Goal: Information Seeking & Learning: Check status

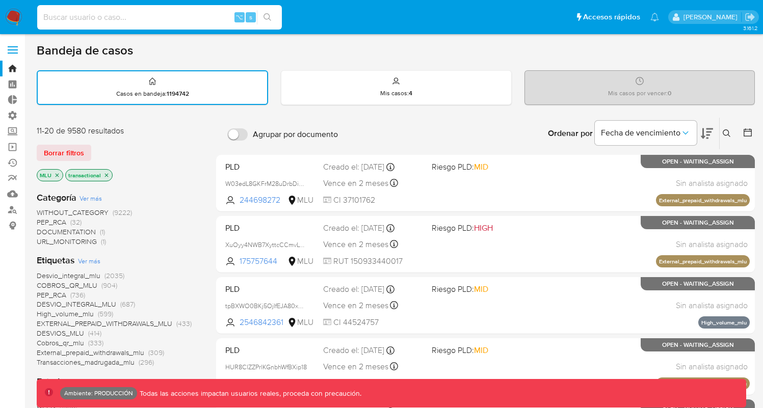
scroll to position [393, 0]
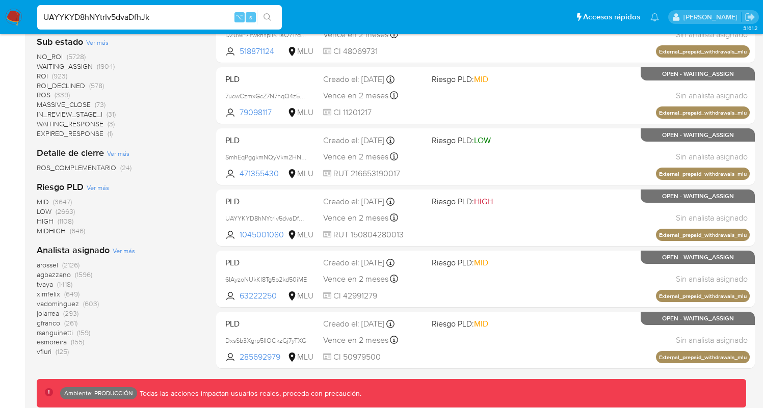
type input "UAYYKYD8hNYtrIv5dvaDfhJk"
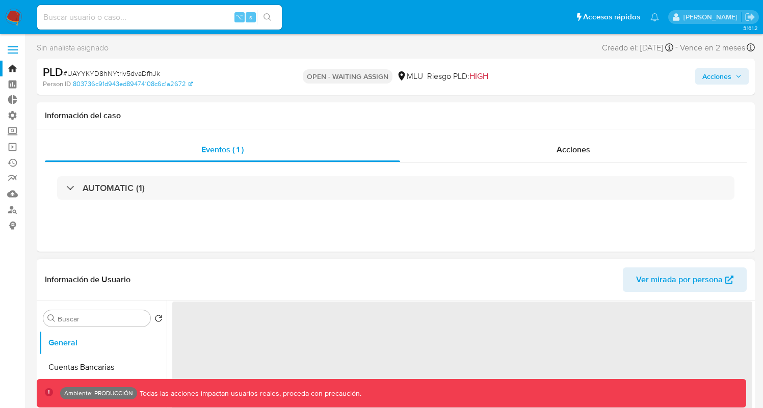
select select "10"
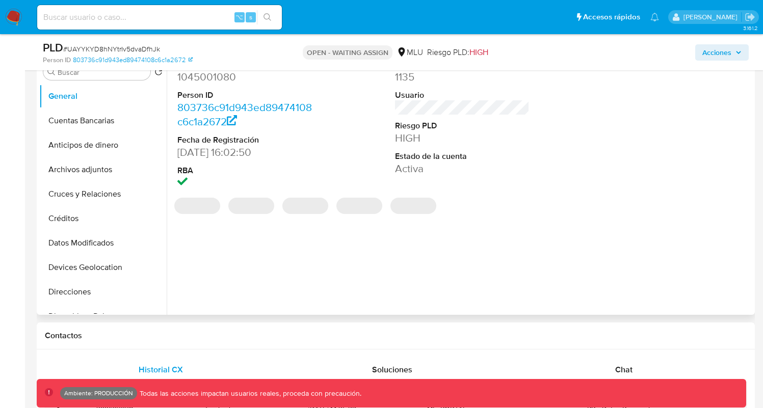
scroll to position [142, 0]
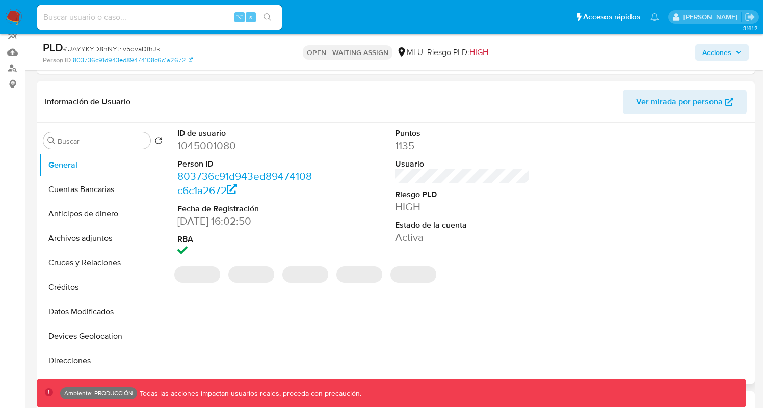
click at [211, 152] on dd "1045001080" at bounding box center [244, 146] width 135 height 14
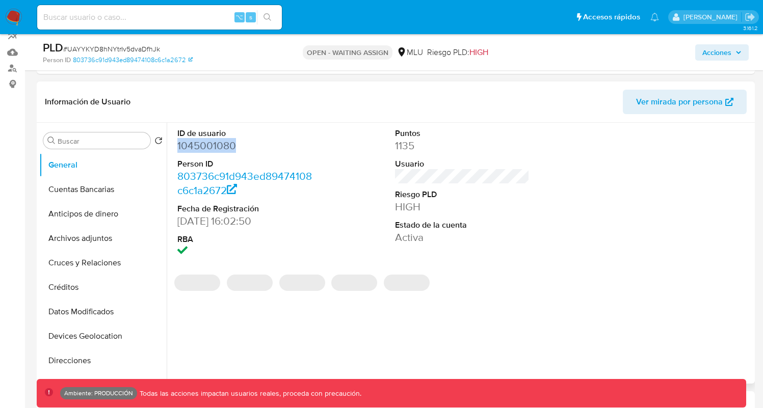
copy dd "1045001080"
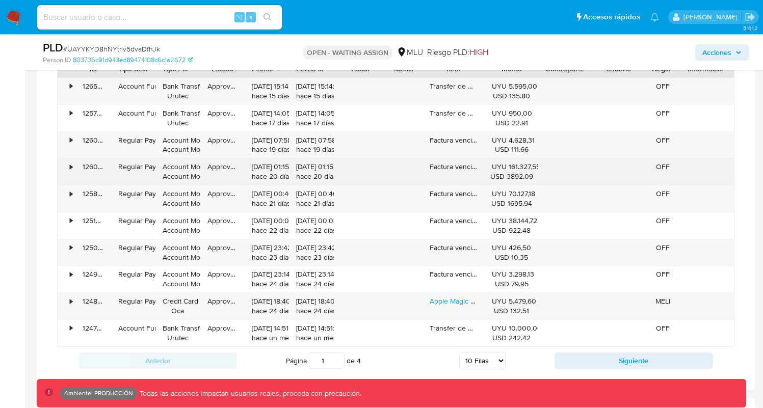
scroll to position [926, 0]
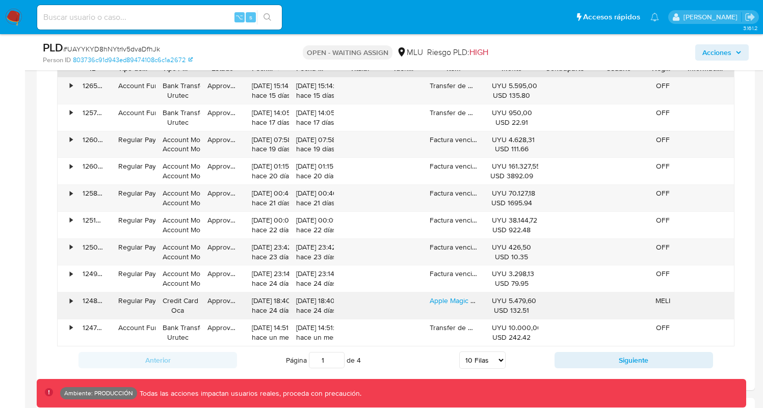
click at [88, 302] on div "124879027779" at bounding box center [93, 305] width 36 height 26
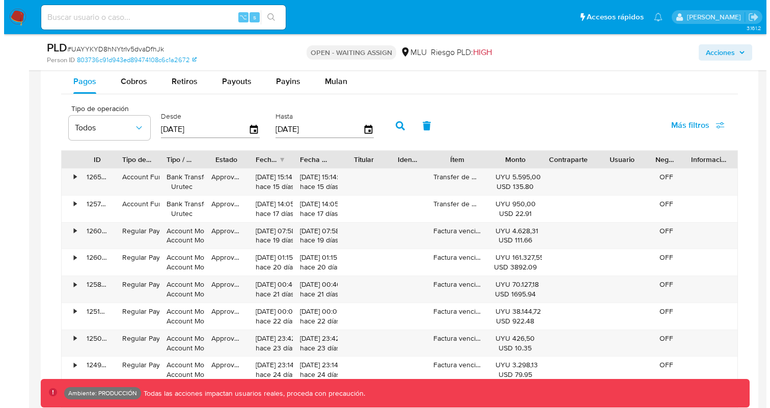
scroll to position [719, 0]
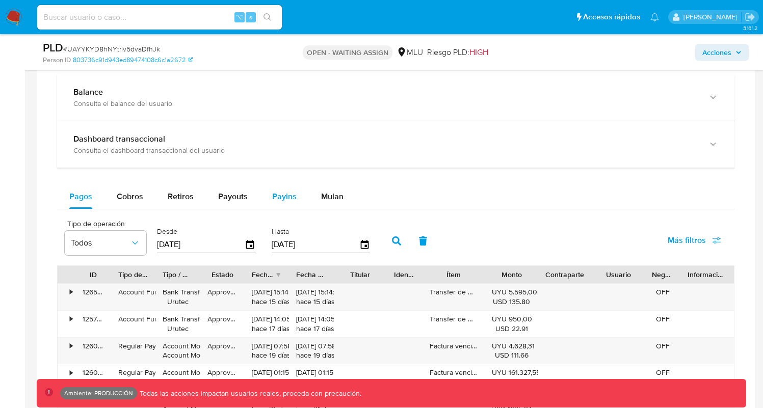
click at [276, 196] on span "Payins" at bounding box center [284, 197] width 24 height 12
select select "10"
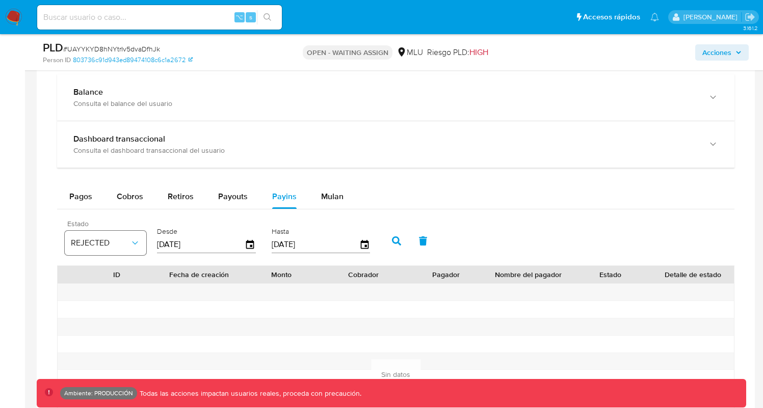
click at [95, 243] on span "REJECTED" at bounding box center [100, 243] width 59 height 10
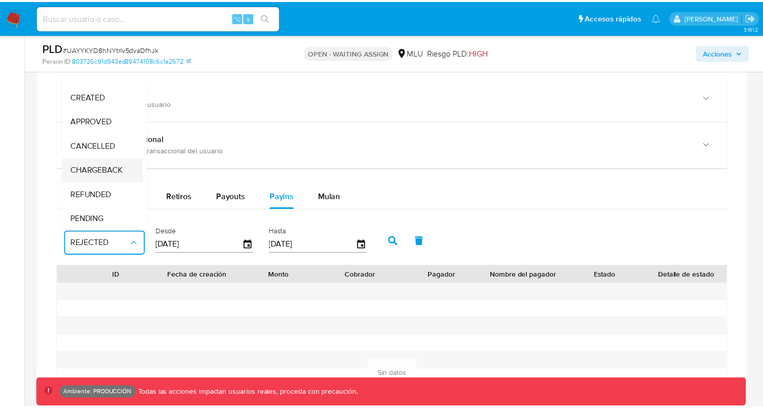
scroll to position [75, 0]
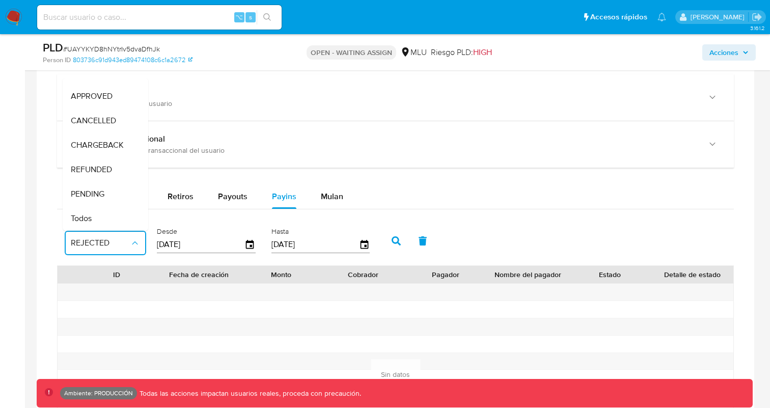
click at [103, 207] on div "Todos" at bounding box center [100, 218] width 59 height 24
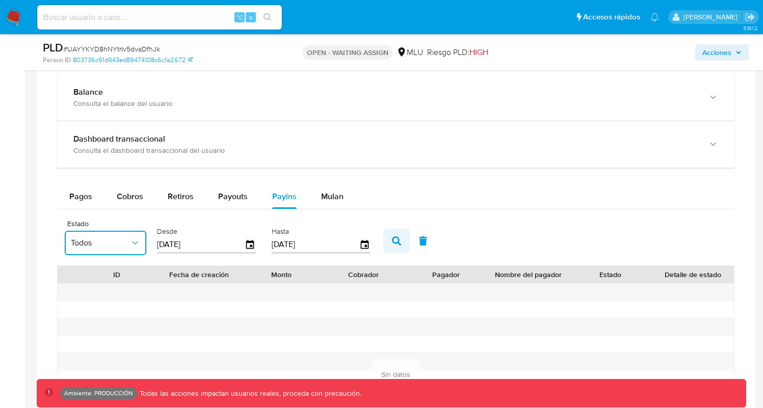
click at [393, 240] on icon "button" at bounding box center [396, 240] width 9 height 9
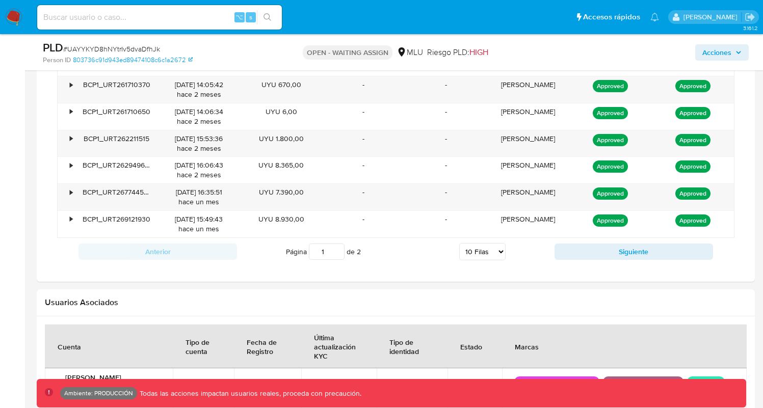
scroll to position [1131, 0]
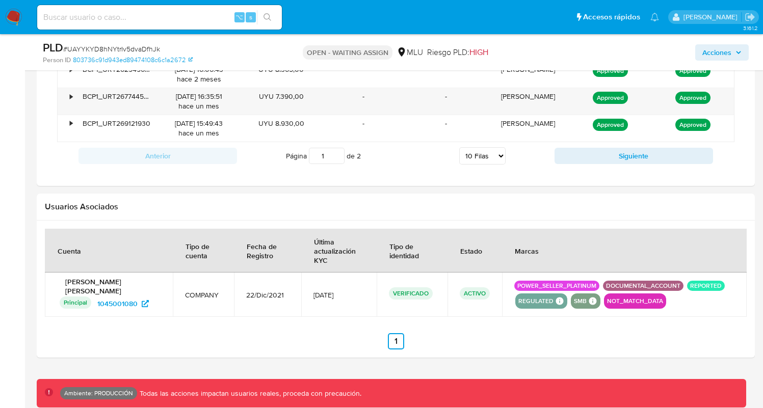
click at [333, 153] on input "1" at bounding box center [327, 156] width 36 height 16
type input "2"
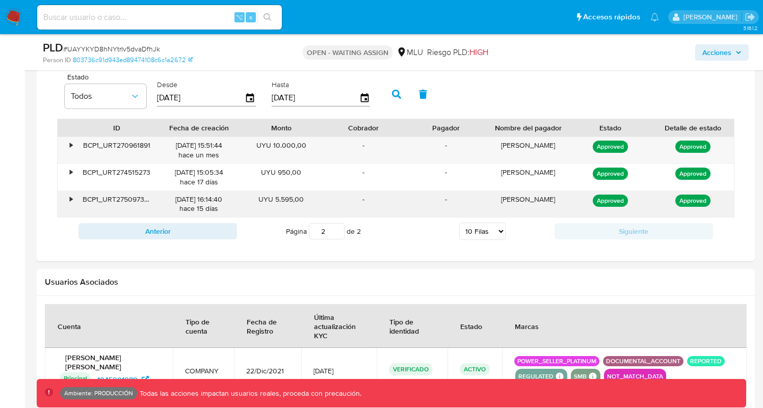
scroll to position [863, 0]
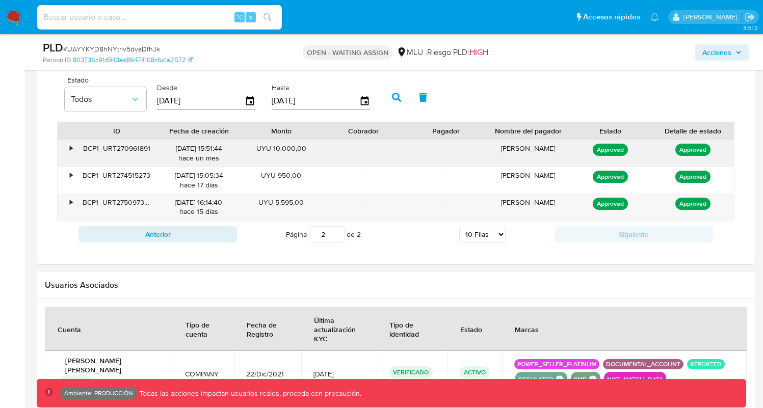
click at [73, 147] on div "•" at bounding box center [67, 153] width 18 height 26
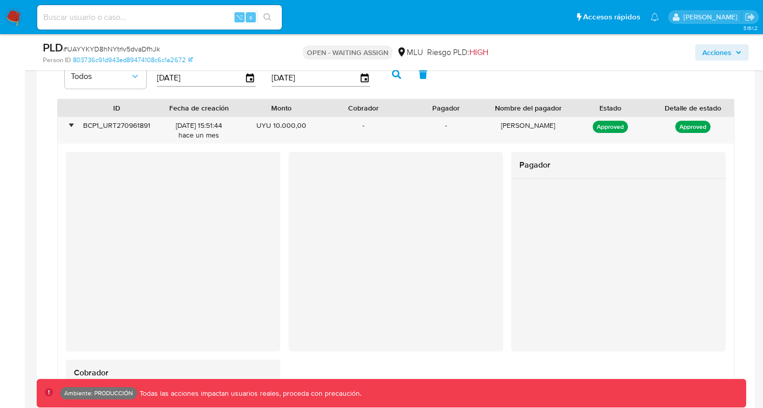
scroll to position [903, 0]
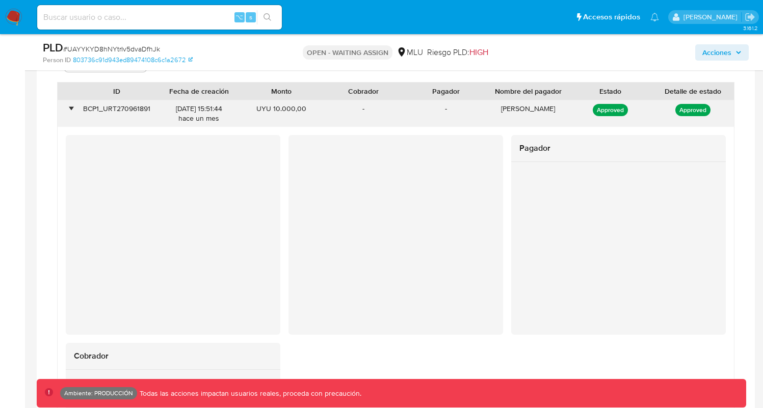
click at [72, 106] on div "•" at bounding box center [67, 113] width 18 height 26
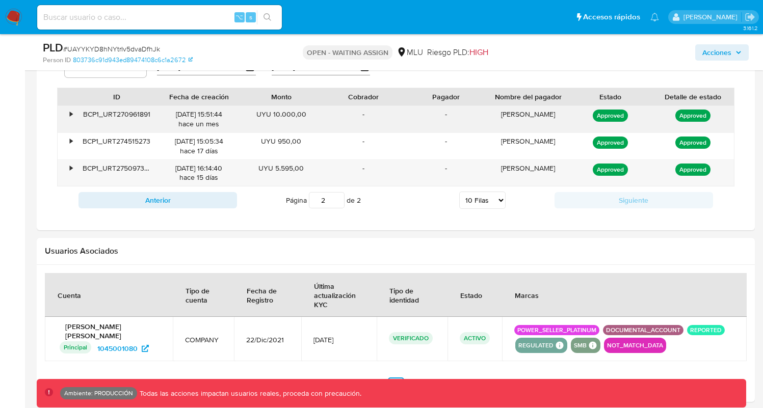
scroll to position [823, 0]
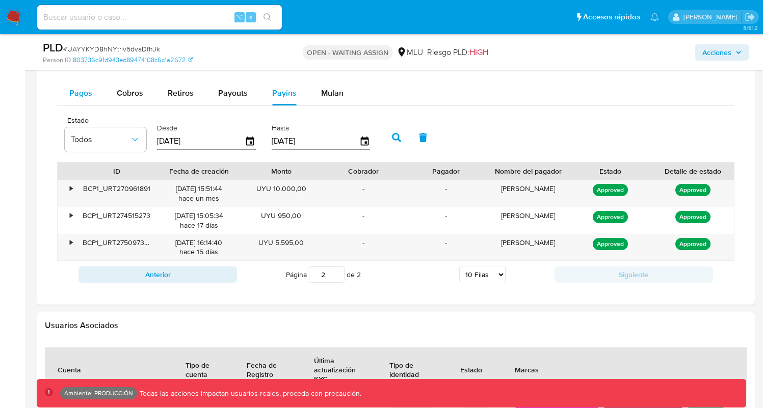
click at [95, 102] on button "Pagos" at bounding box center [80, 93] width 47 height 24
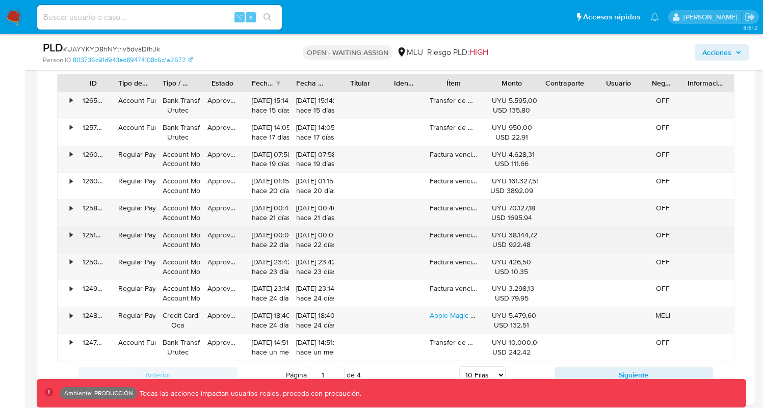
scroll to position [912, 0]
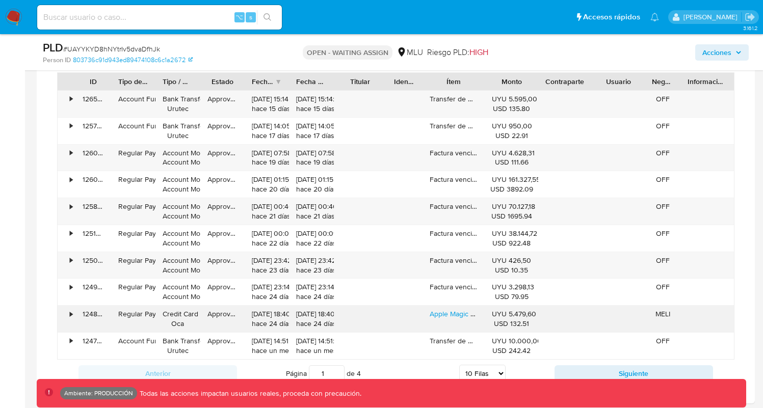
click at [183, 318] on div "Credit Card Oca" at bounding box center [177, 318] width 30 height 19
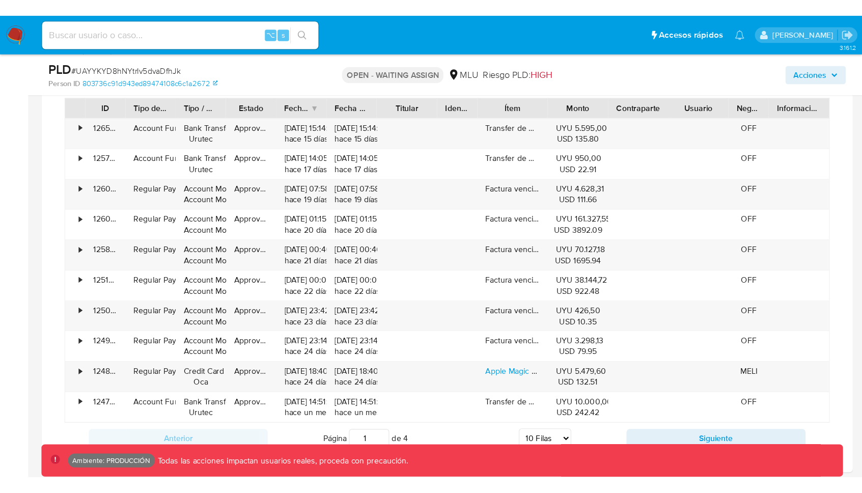
scroll to position [913, 0]
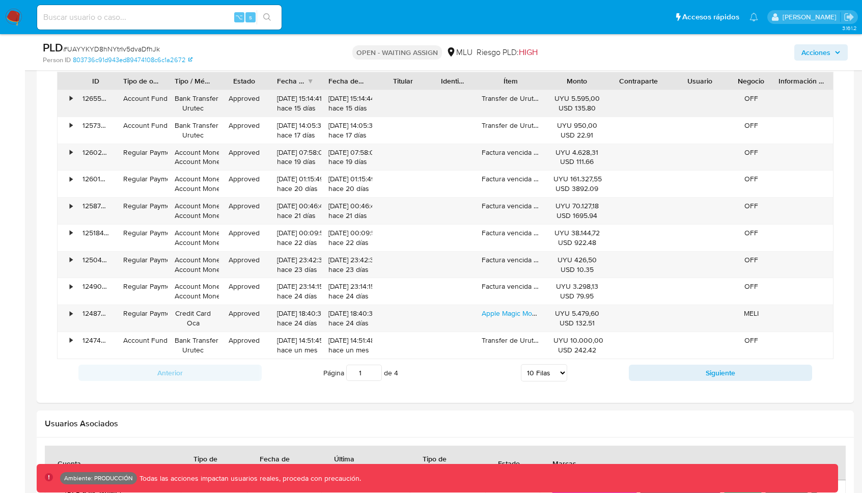
click at [88, 100] on div "126554602684" at bounding box center [95, 103] width 41 height 26
click at [88, 99] on div "126554602684" at bounding box center [95, 103] width 41 height 26
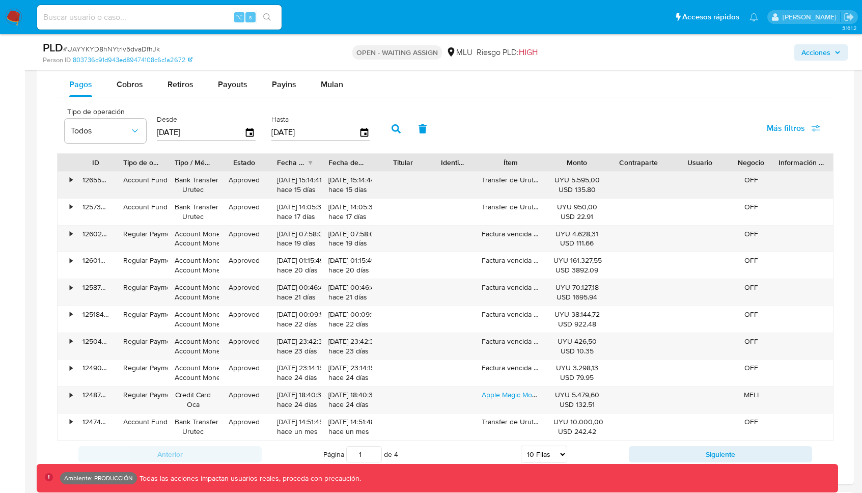
scroll to position [827, 0]
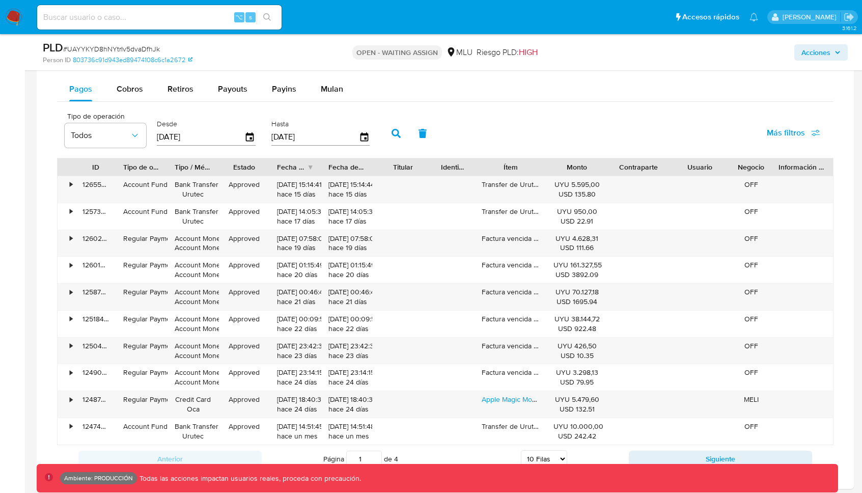
click at [762, 138] on span "Más filtros" at bounding box center [786, 133] width 38 height 24
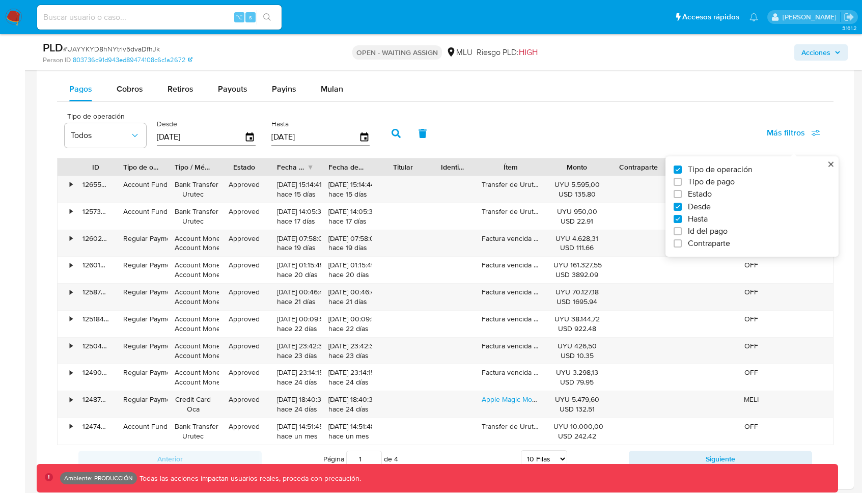
click at [699, 235] on span "Id del pago" at bounding box center [708, 231] width 40 height 10
click at [682, 235] on input "Id del pago" at bounding box center [678, 231] width 8 height 8
checkbox input "true"
click at [415, 133] on input "number" at bounding box center [433, 135] width 100 height 13
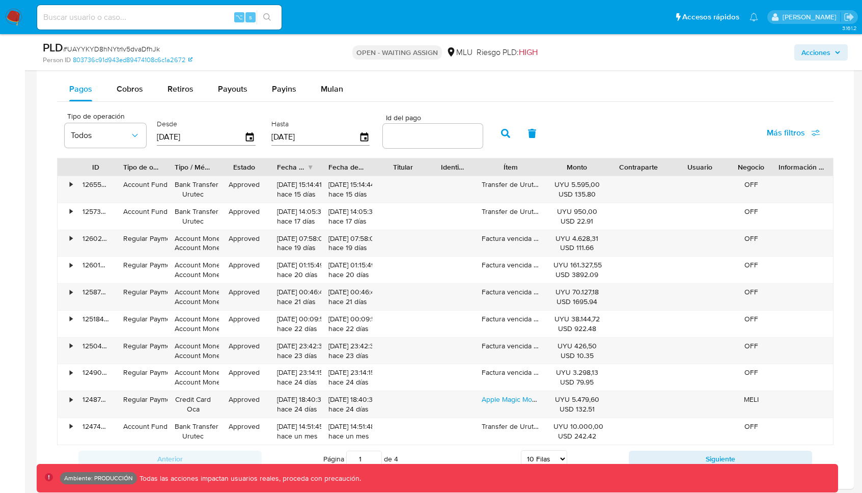
click at [410, 135] on input "number" at bounding box center [433, 135] width 100 height 13
paste input "126554602684"
type input "126554602684"
click at [501, 134] on icon "button" at bounding box center [505, 133] width 9 height 9
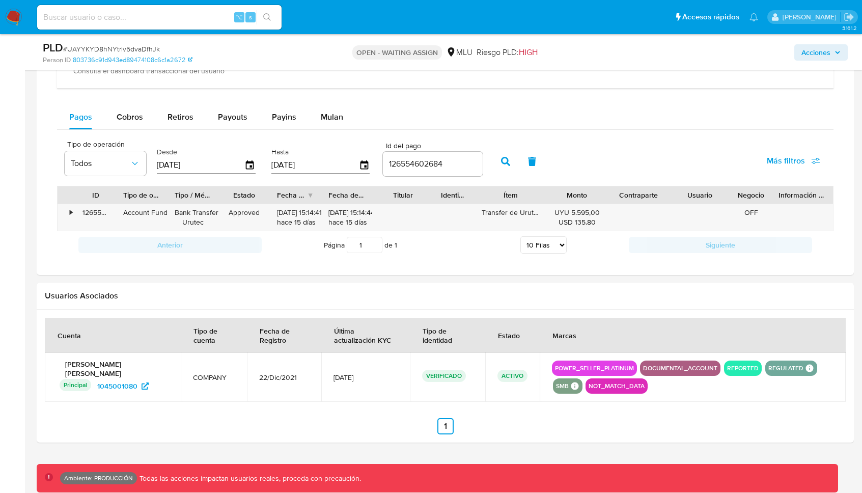
scroll to position [799, 0]
click at [287, 114] on span "Payins" at bounding box center [284, 117] width 24 height 12
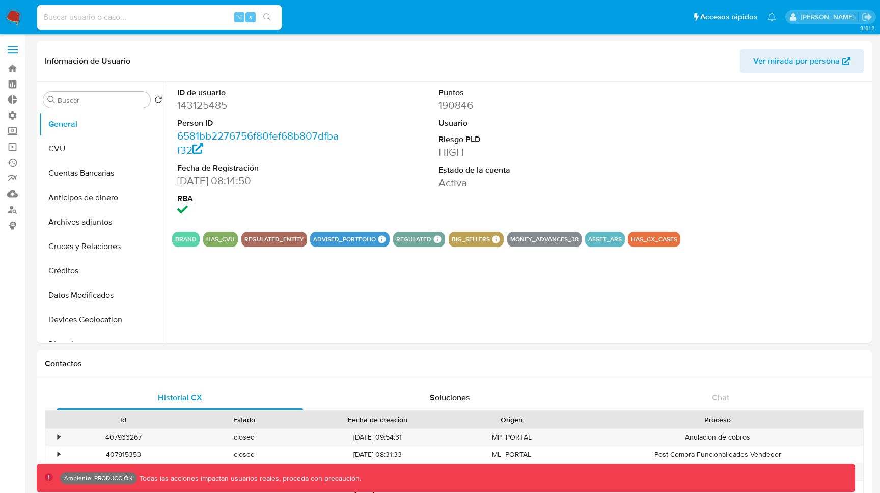
select select "10"
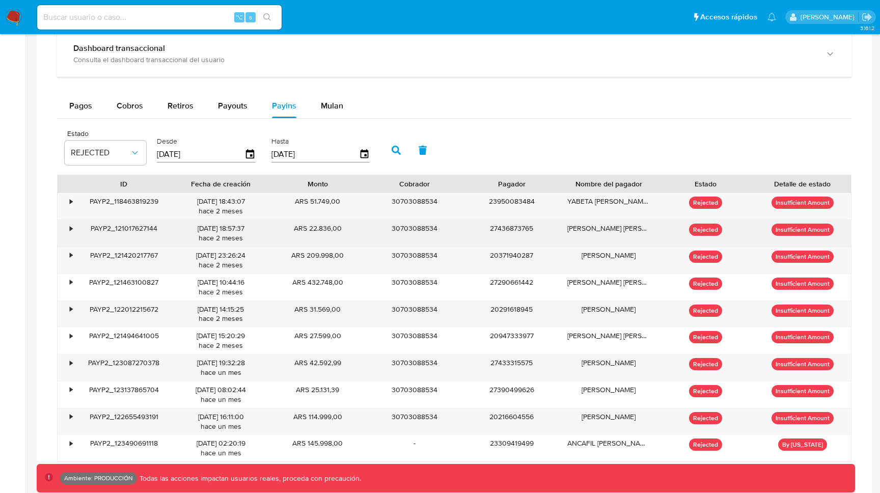
scroll to position [628, 0]
